Goal: Book appointment/travel/reservation

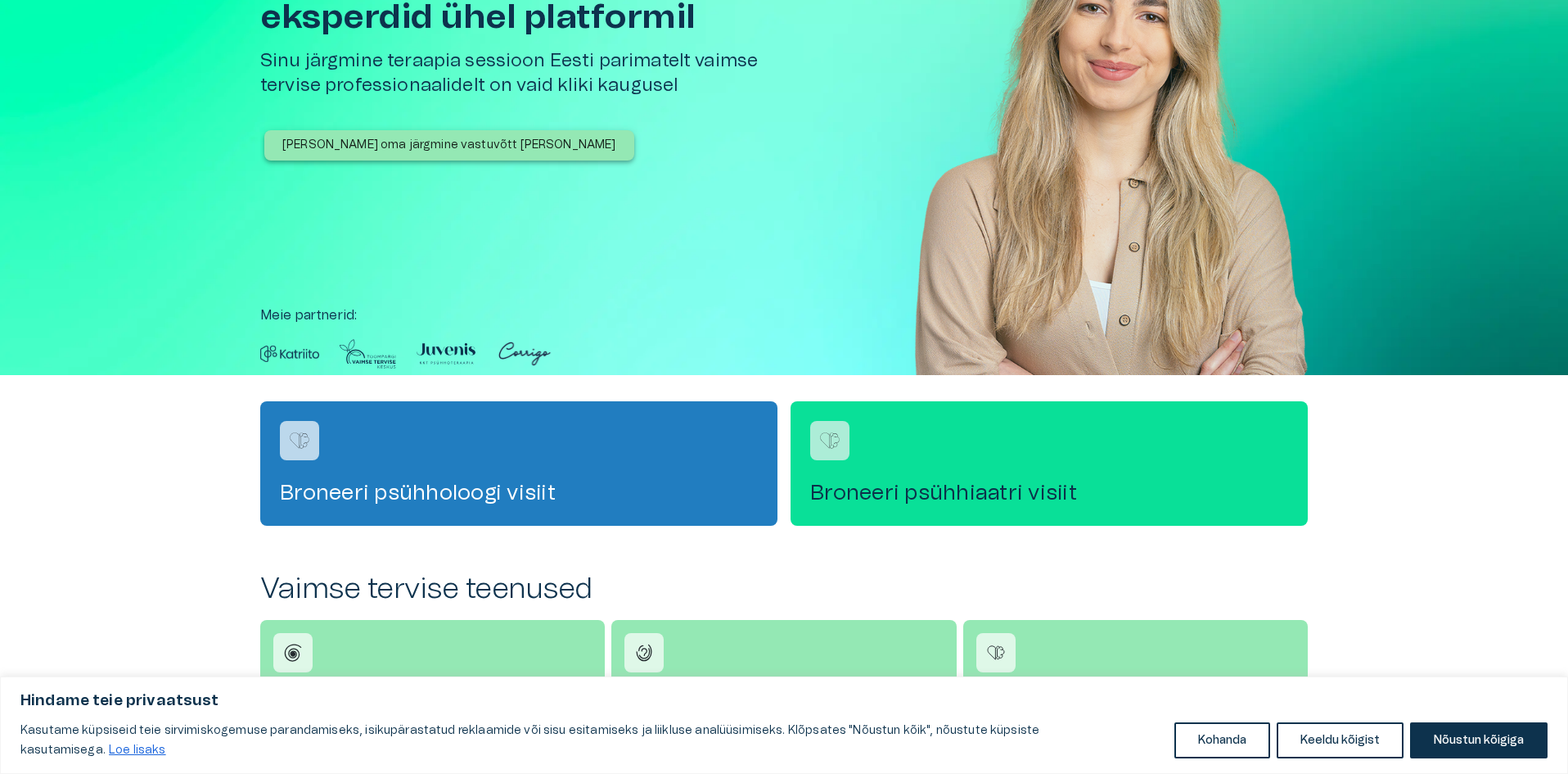
scroll to position [163, 0]
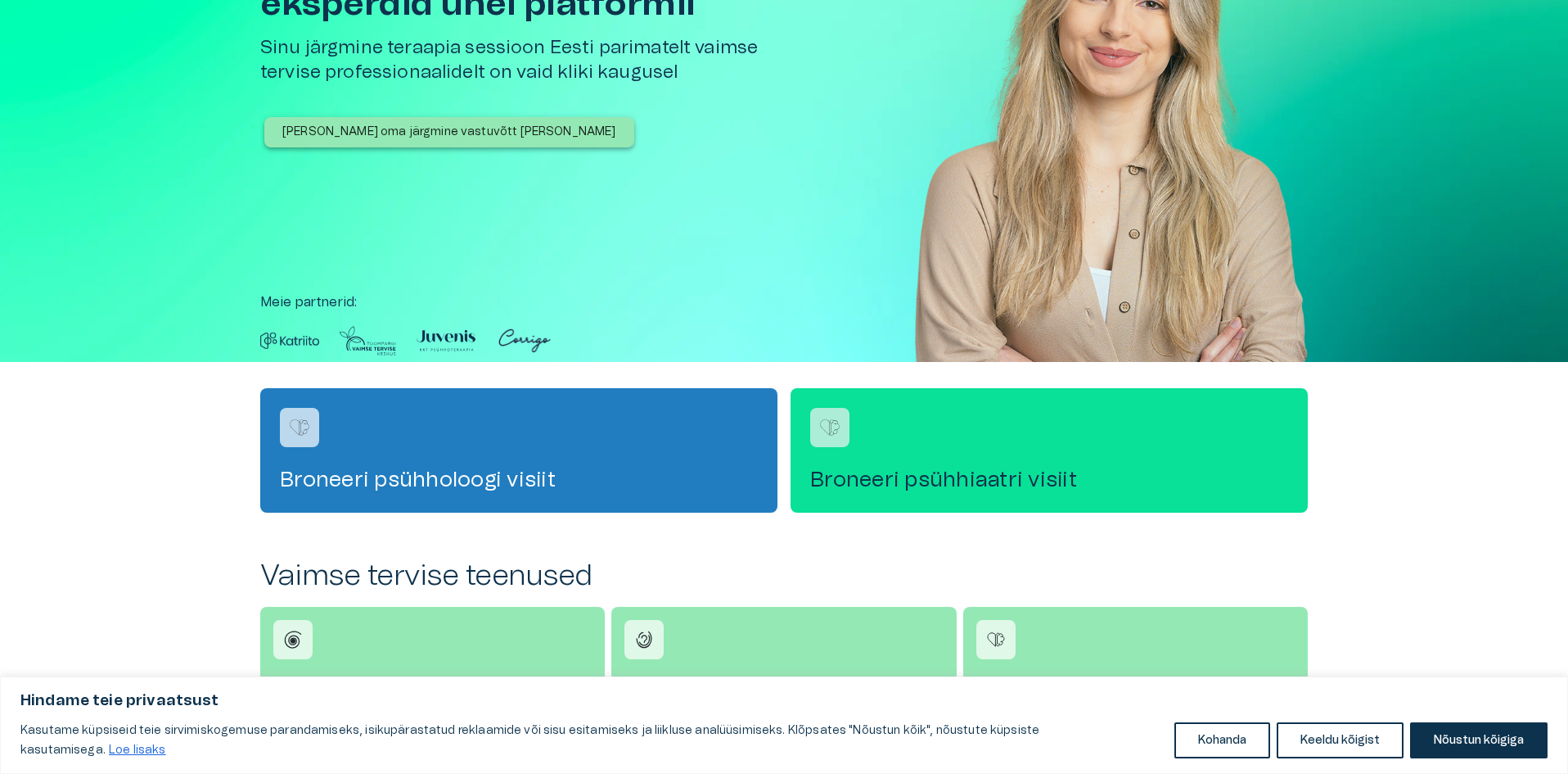
click at [1004, 492] on h4 "Broneeri psühhiaatri visiit" at bounding box center [1049, 480] width 478 height 26
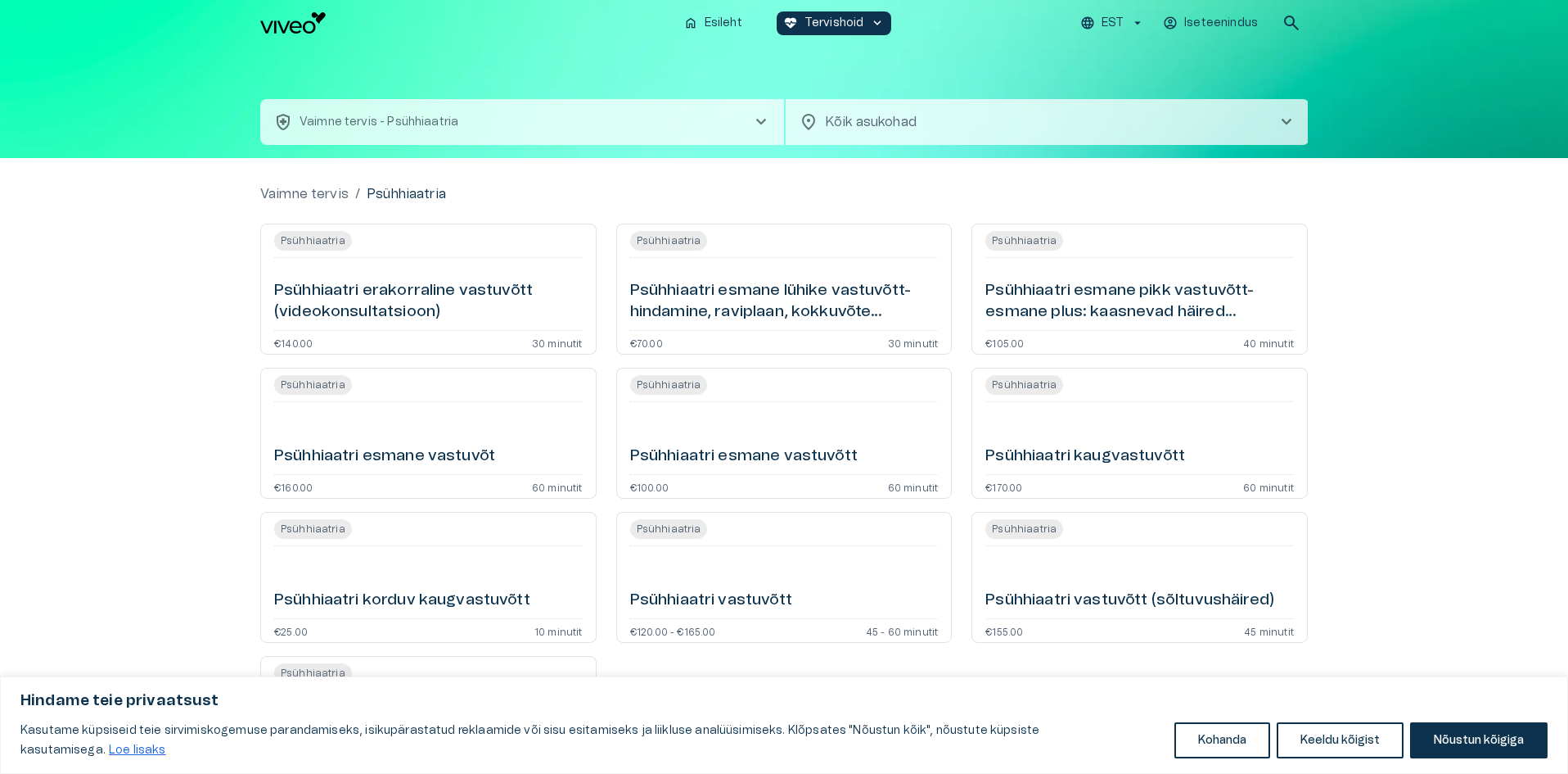
click at [828, 315] on h6 "Psühhiaatri esmane lühike vastuvõtt- hindamine, raviplaan, kokkuvõte (videokons…" at bounding box center [784, 302] width 309 height 43
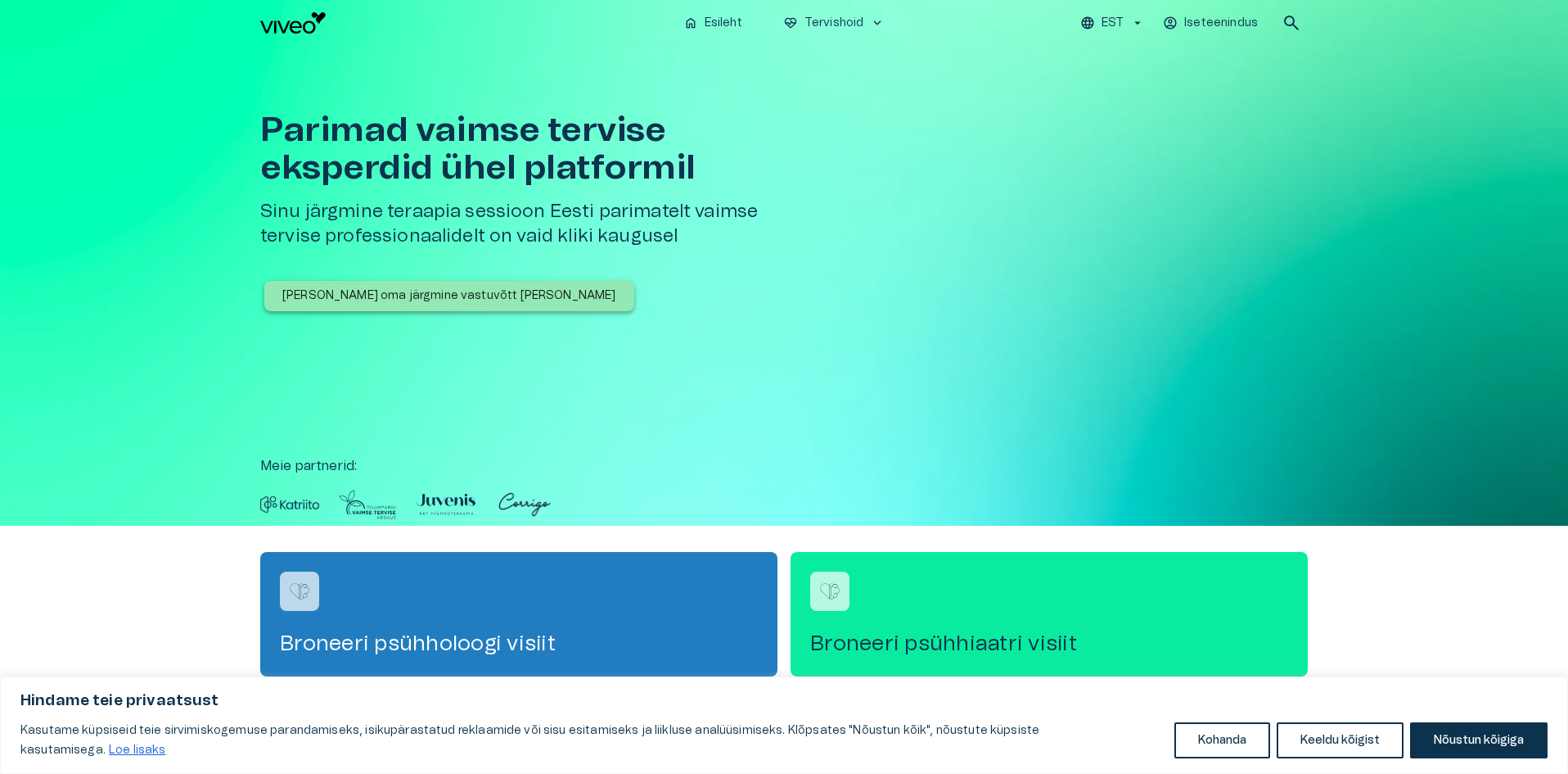
scroll to position [163, 0]
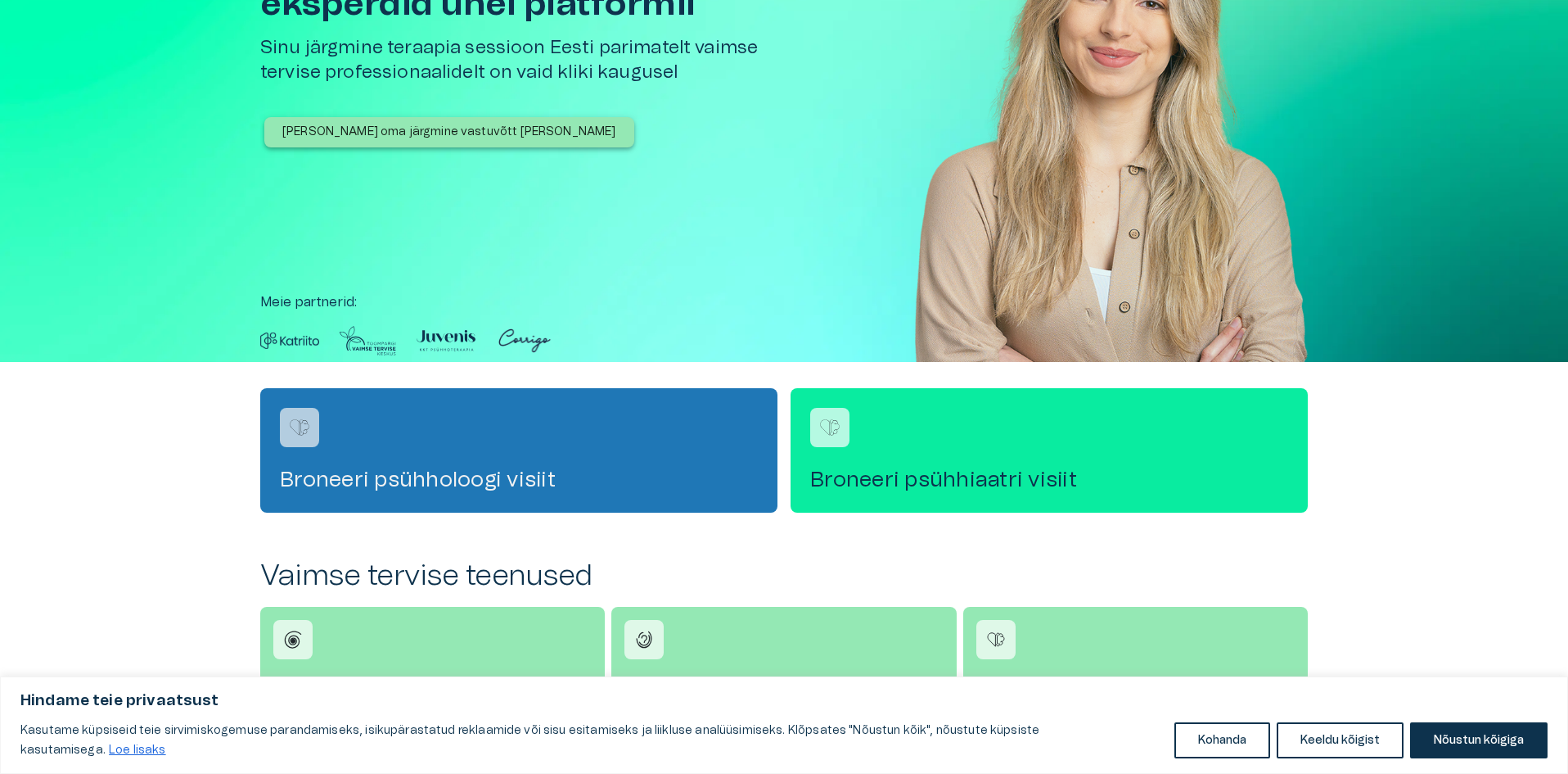
click at [578, 414] on div "Broneeri psühholoogi visiit" at bounding box center [518, 450] width 517 height 124
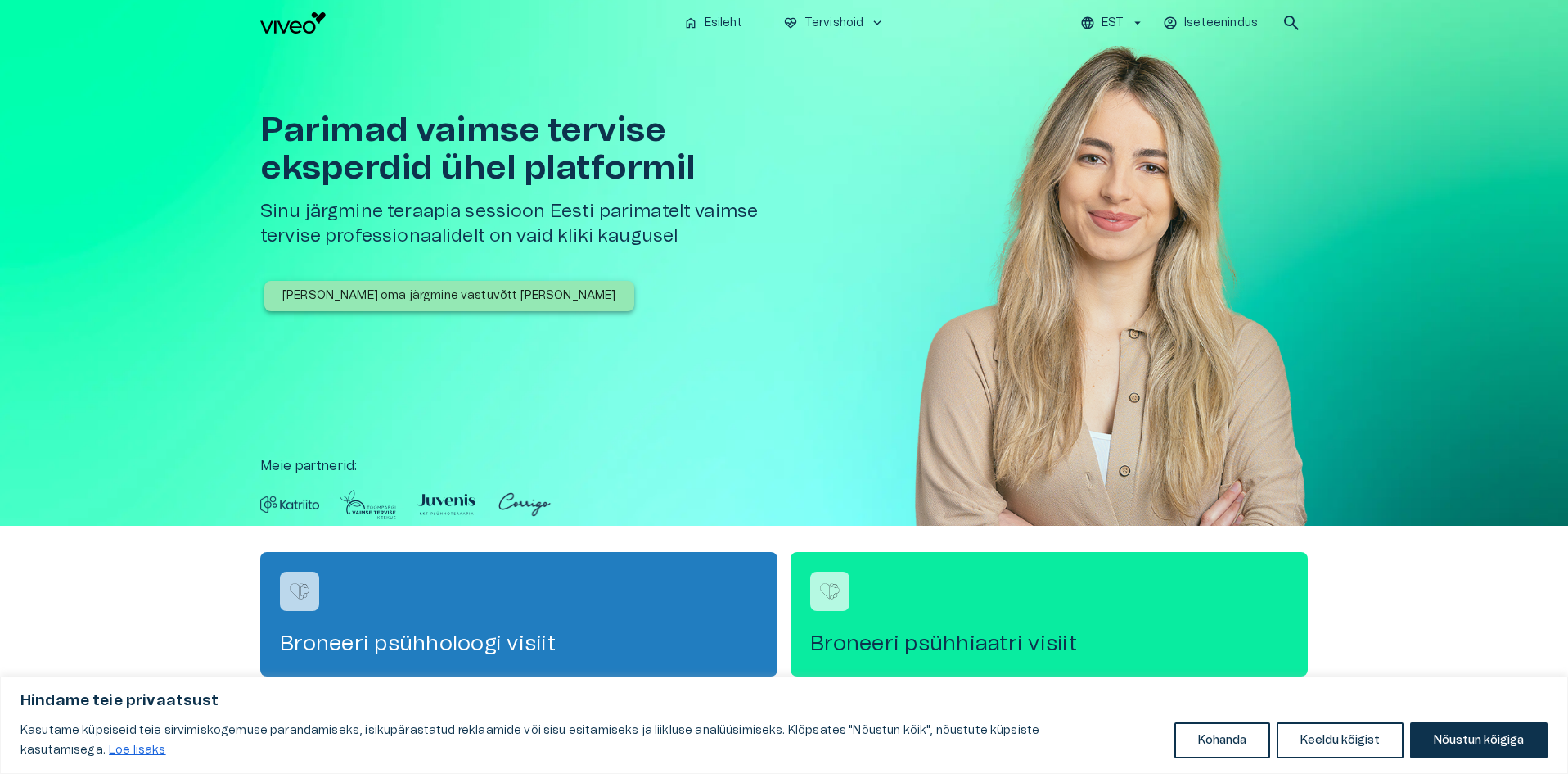
scroll to position [163, 0]
